Goal: Check status: Check status

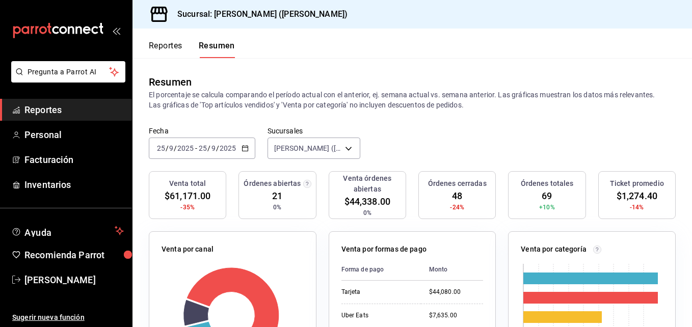
click at [187, 147] on input "2025" at bounding box center [185, 148] width 17 height 8
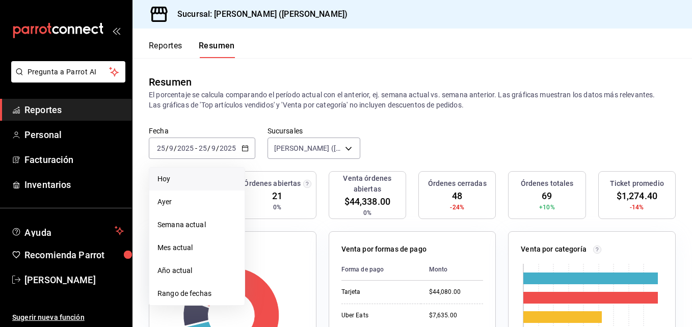
click at [187, 170] on li "Hoy" at bounding box center [196, 179] width 95 height 23
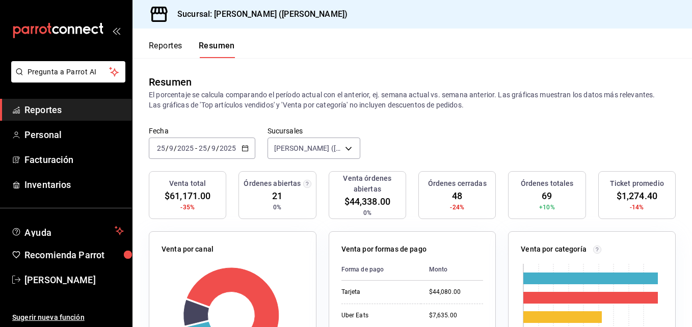
click at [154, 44] on font "Reportes" at bounding box center [166, 46] width 34 height 10
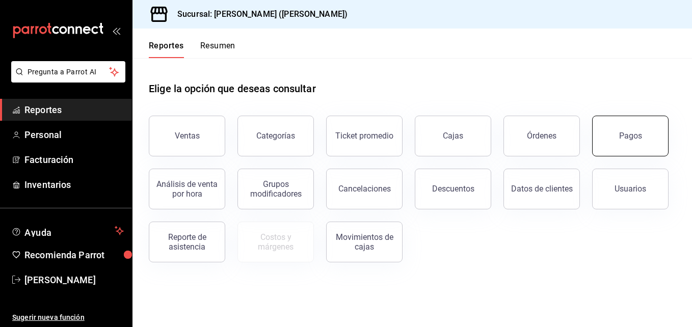
click at [616, 128] on button "Pagos" at bounding box center [630, 136] width 76 height 41
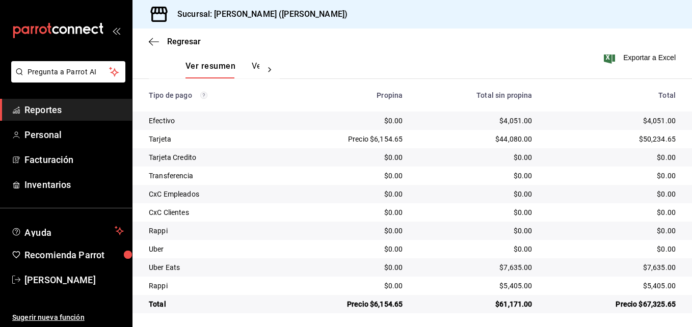
scroll to position [160, 0]
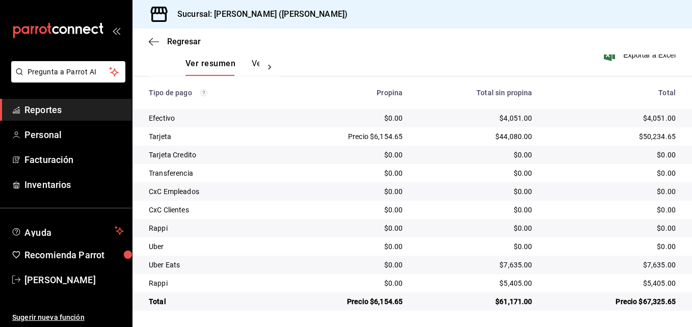
click at [145, 43] on div "Regresar" at bounding box center [413, 42] width 560 height 26
drag, startPoint x: 145, startPoint y: 43, endPoint x: 150, endPoint y: 41, distance: 5.3
click at [145, 44] on div "Regresar" at bounding box center [413, 42] width 560 height 26
click at [154, 41] on icon "button" at bounding box center [154, 41] width 10 height 9
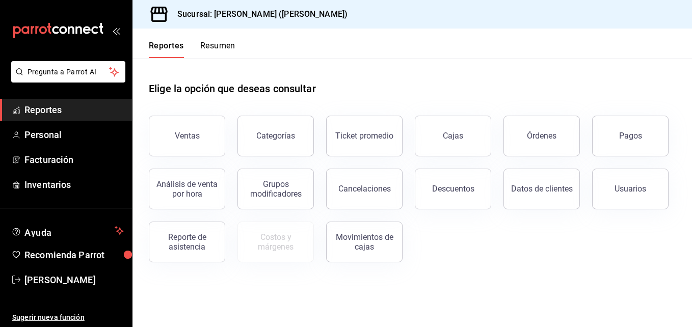
click at [225, 42] on button "Resumen" at bounding box center [217, 49] width 35 height 17
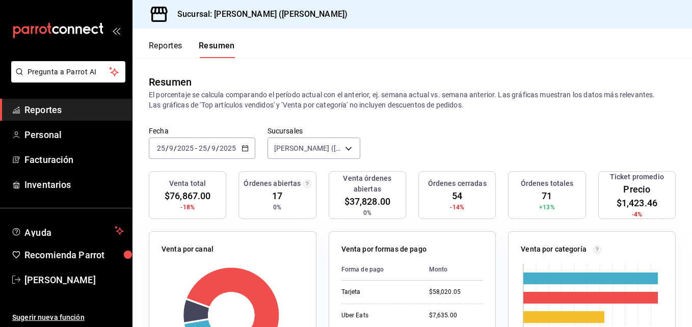
click at [155, 152] on div "[DATE] [DATE] - [DATE] [DATE]" at bounding box center [202, 148] width 107 height 21
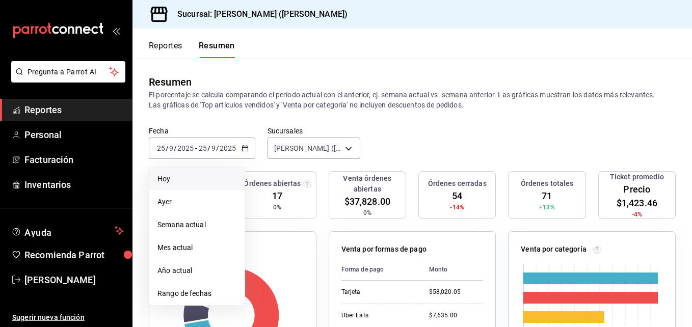
click at [165, 173] on li "Hoy" at bounding box center [196, 179] width 95 height 23
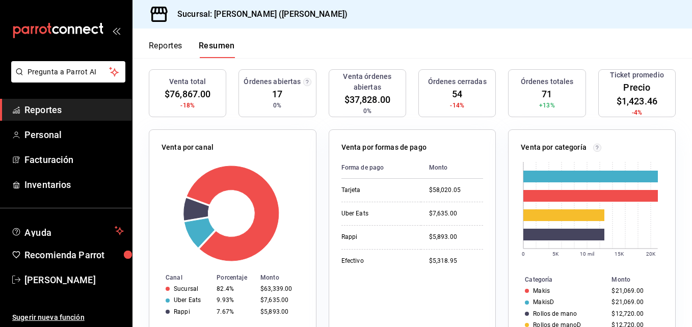
scroll to position [51, 0]
